Goal: Book appointment/travel/reservation

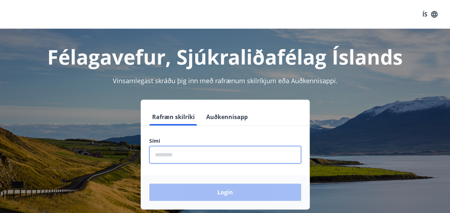
click at [185, 155] on input "phone" at bounding box center [225, 155] width 152 height 18
type input "********"
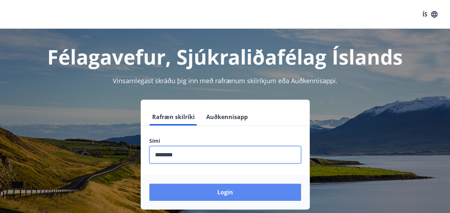
click at [208, 191] on button "Login" at bounding box center [225, 191] width 152 height 17
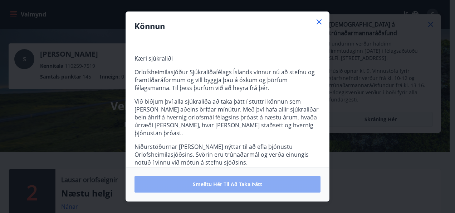
click at [248, 184] on span "Smelltu hér til að taka þátt" at bounding box center [227, 183] width 69 height 7
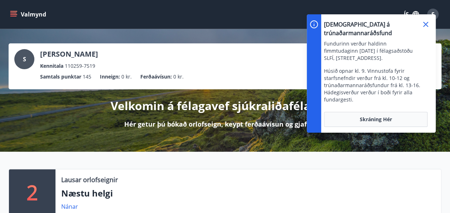
click at [426, 23] on icon at bounding box center [425, 24] width 5 height 5
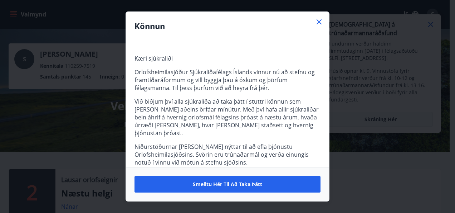
click at [319, 20] on icon at bounding box center [319, 22] width 9 height 9
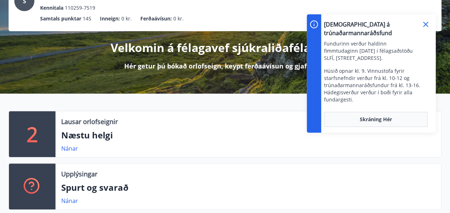
scroll to position [72, 0]
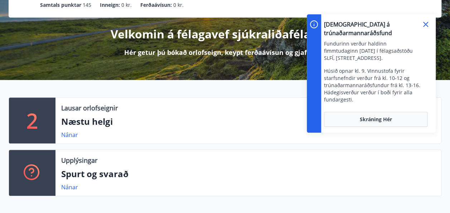
click at [423, 22] on icon at bounding box center [425, 24] width 9 height 9
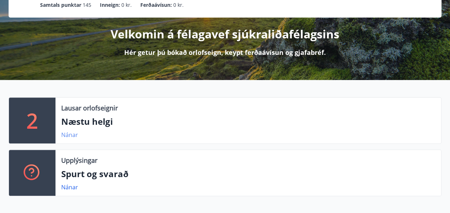
click at [71, 135] on link "Nánar" at bounding box center [69, 135] width 17 height 8
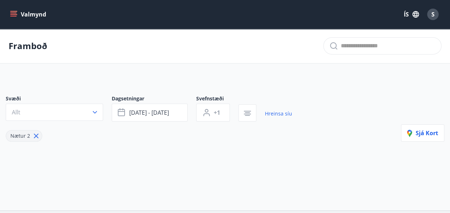
type input "*"
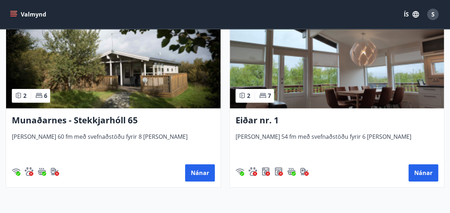
scroll to position [186, 0]
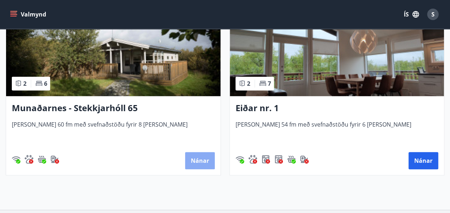
click at [204, 160] on button "Nánar" at bounding box center [200, 160] width 30 height 17
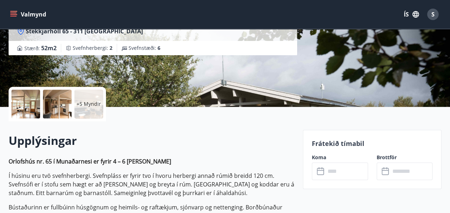
scroll to position [129, 0]
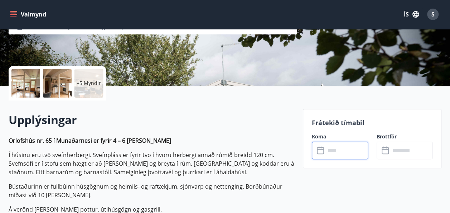
click at [326, 153] on input "text" at bounding box center [346, 150] width 43 height 18
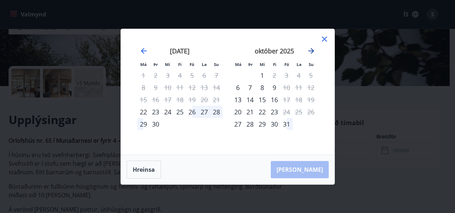
click at [313, 52] on icon "Move forward to switch to the next month." at bounding box center [311, 51] width 9 height 9
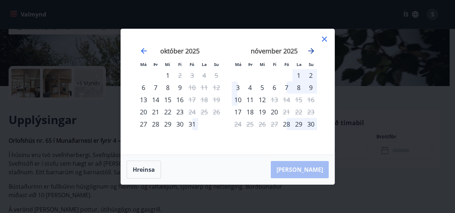
click at [311, 52] on icon "Move forward to switch to the next month." at bounding box center [311, 51] width 9 height 9
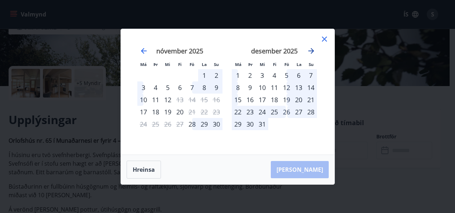
click at [311, 52] on icon "Move forward to switch to the next month." at bounding box center [311, 51] width 9 height 9
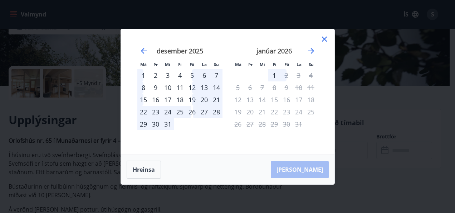
click at [205, 89] on div "13" at bounding box center [204, 87] width 12 height 12
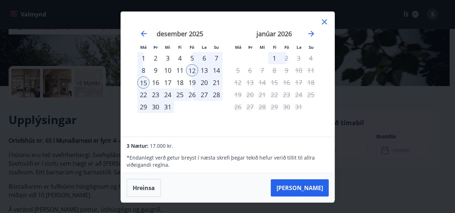
click at [206, 69] on div "13" at bounding box center [204, 70] width 12 height 12
click at [325, 21] on icon at bounding box center [324, 21] width 5 height 5
